Goal: Communication & Community: Answer question/provide support

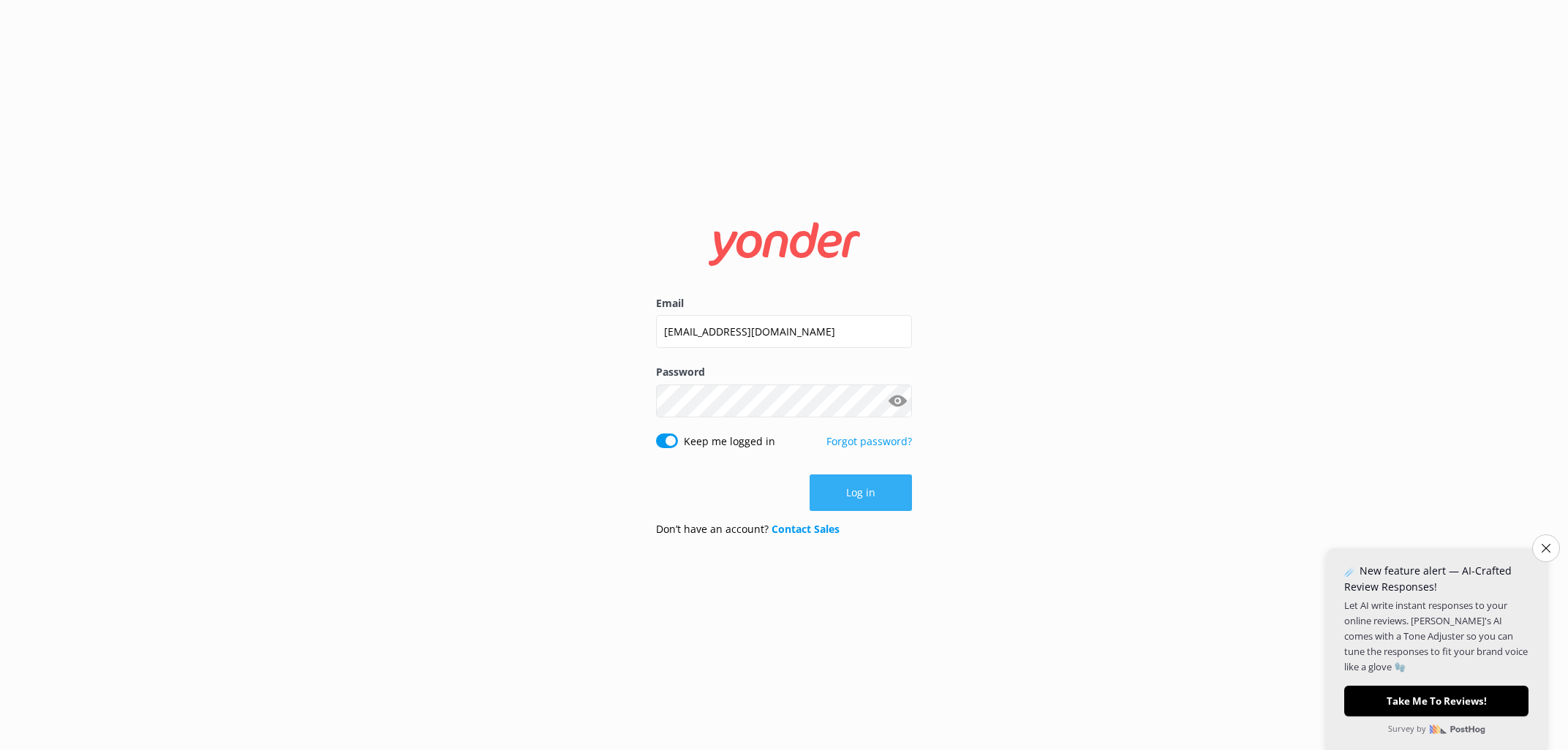
click at [861, 495] on button "Log in" at bounding box center [861, 492] width 102 height 36
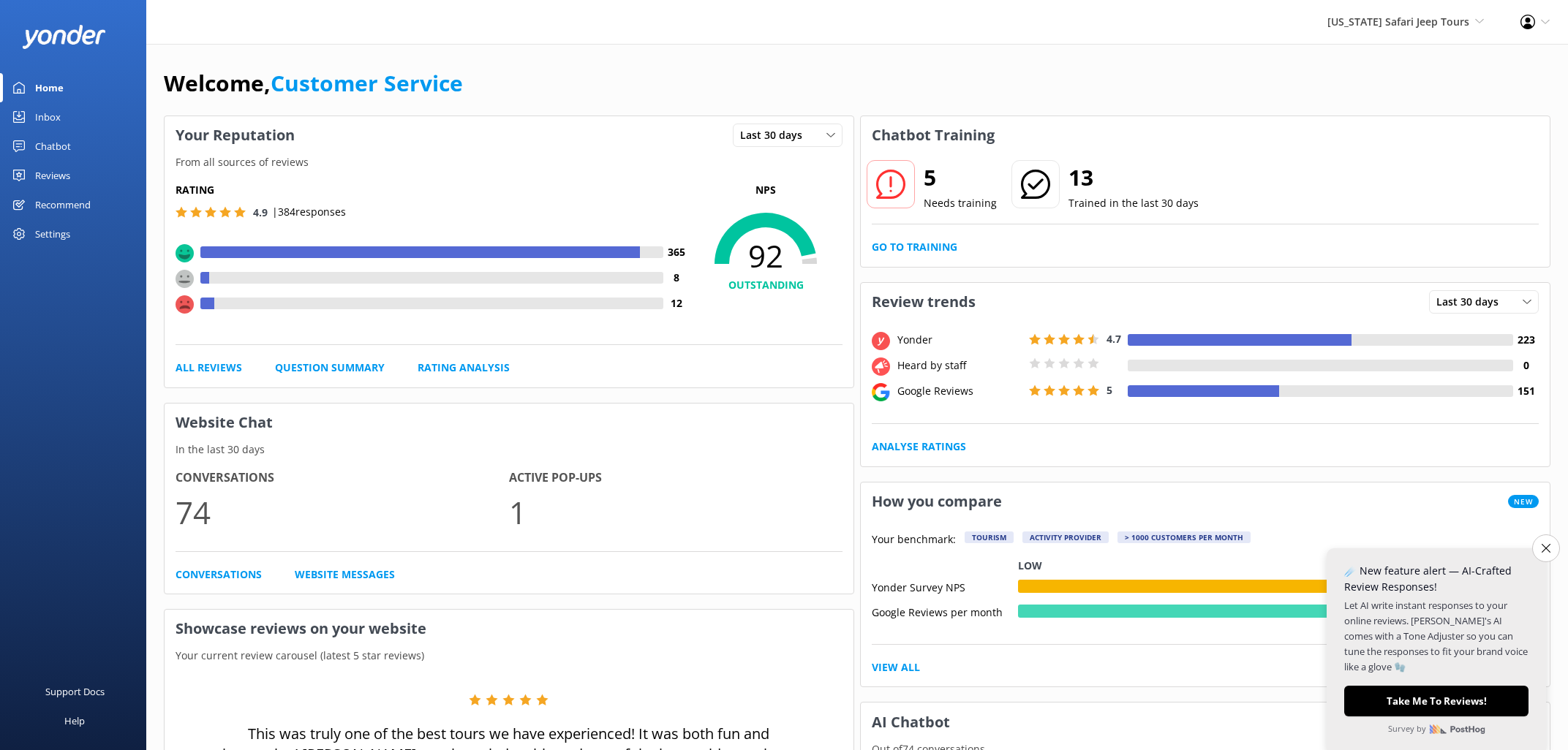
click at [58, 116] on div "Inbox" at bounding box center [48, 116] width 26 height 29
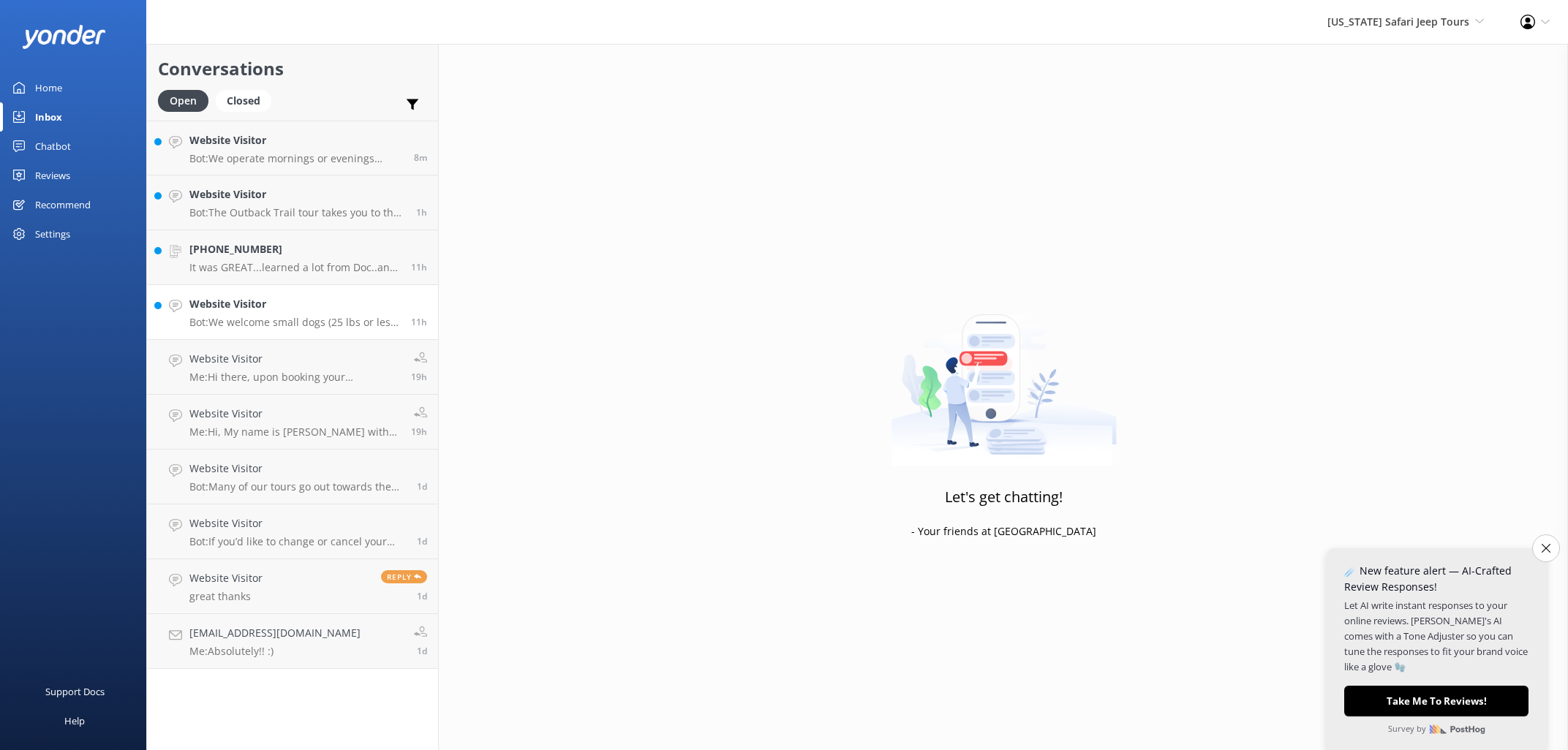
click at [316, 311] on h4 "Website Visitor" at bounding box center [295, 303] width 210 height 16
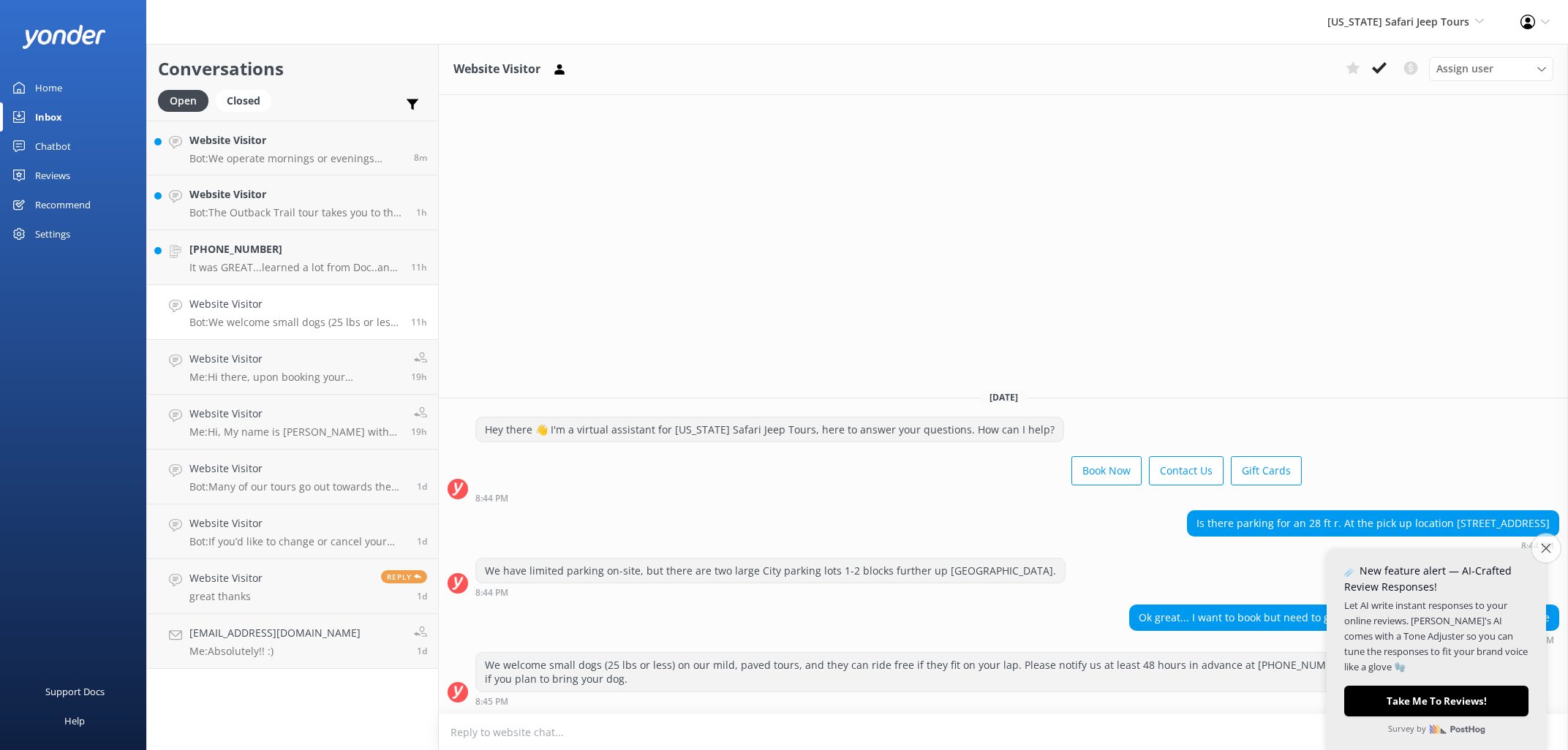
click at [1538, 547] on button "Close survey" at bounding box center [1546, 548] width 31 height 31
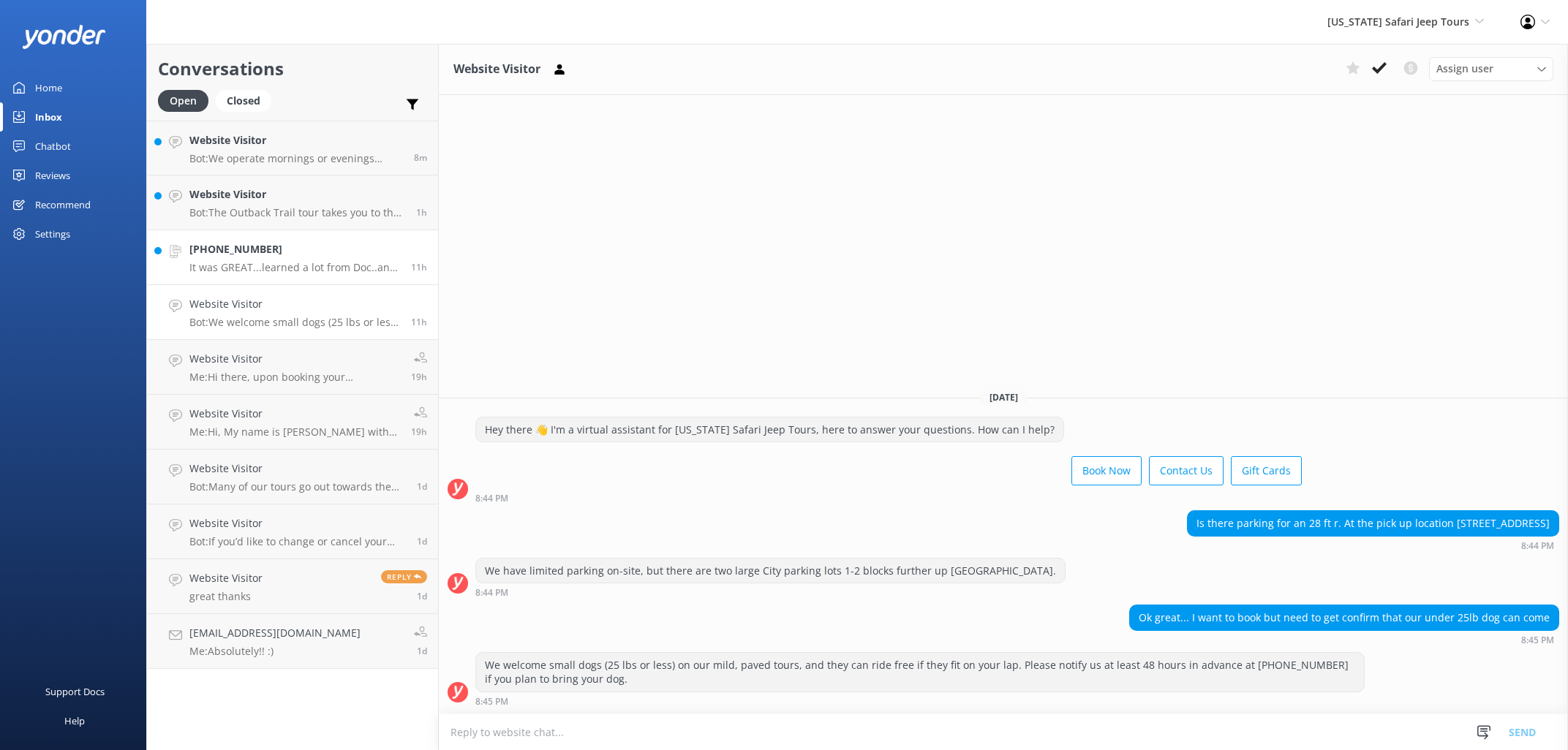
click at [286, 248] on h4 "[PHONE_NUMBER]" at bounding box center [295, 248] width 210 height 16
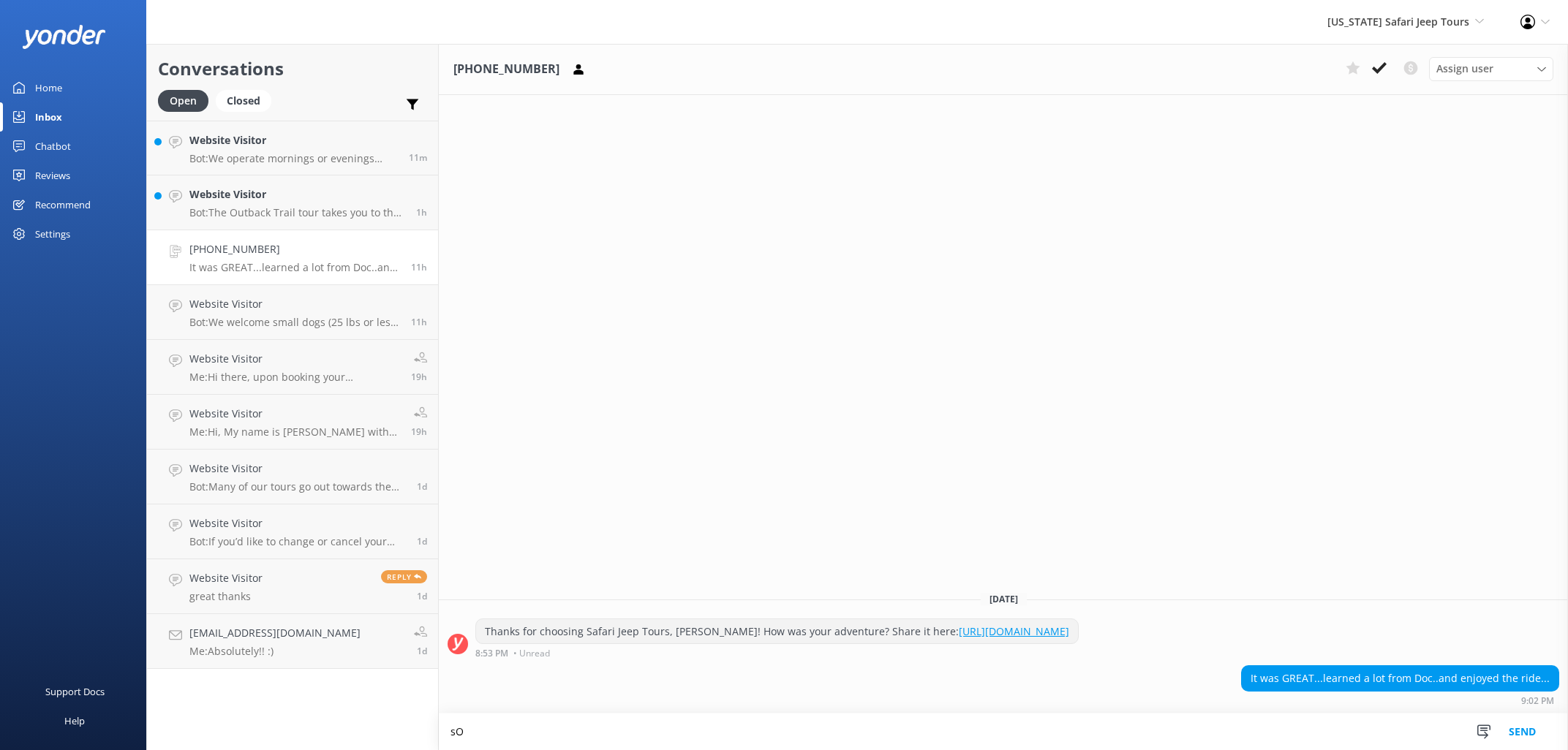
type textarea "s"
type textarea "S"
click at [299, 207] on p "Bot: The Outback Trail tour takes you to the west side of [GEOGRAPHIC_DATA] int…" at bounding box center [298, 213] width 216 height 13
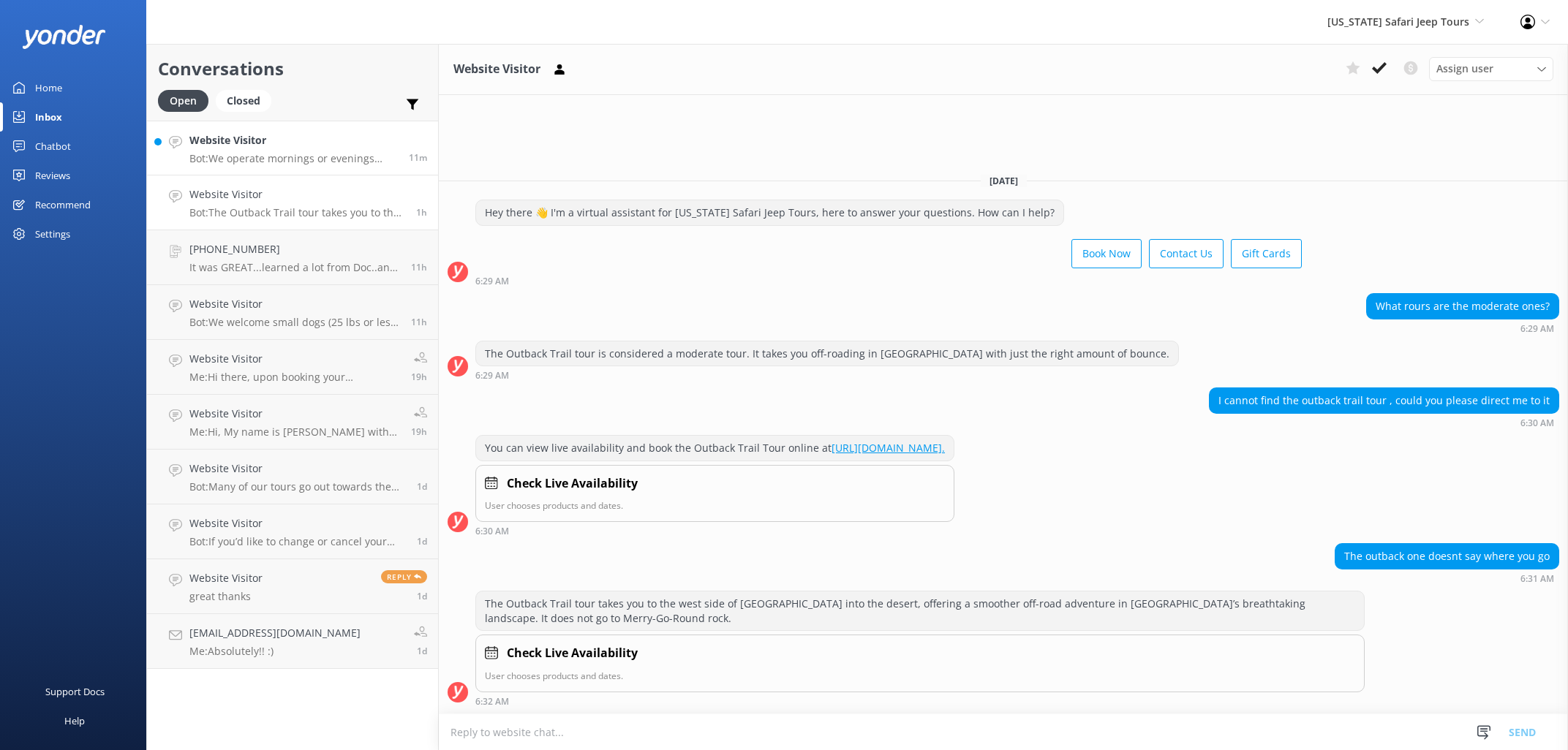
click at [272, 155] on p "Bot: We operate mornings or evenings Outback Trail Tours. You can view live ava…" at bounding box center [294, 158] width 208 height 13
